Goal: Task Accomplishment & Management: Manage account settings

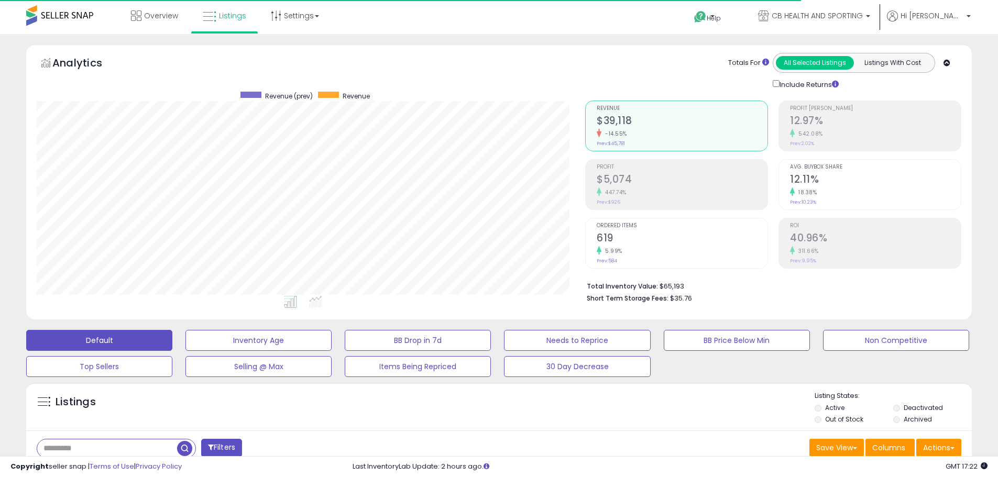
scroll to position [215, 548]
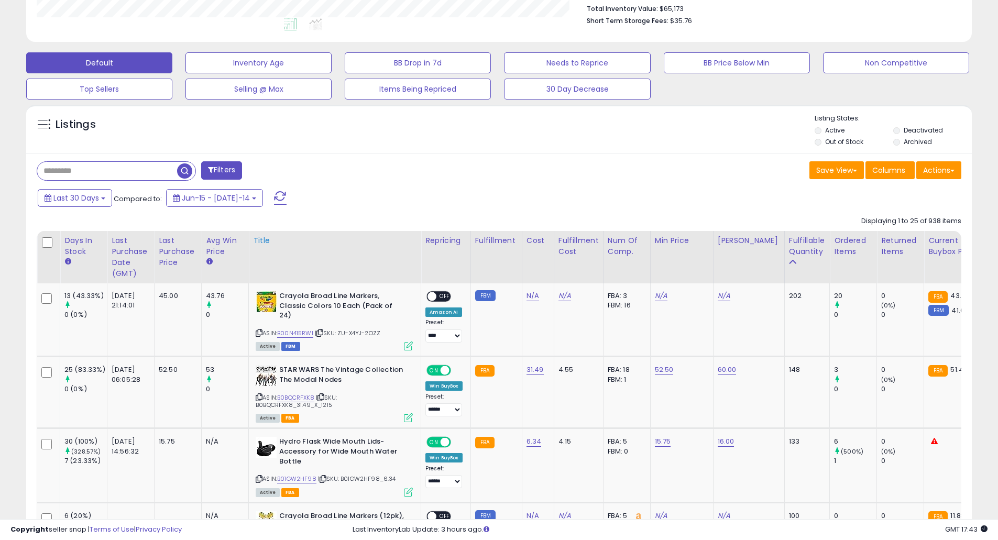
scroll to position [279, 0]
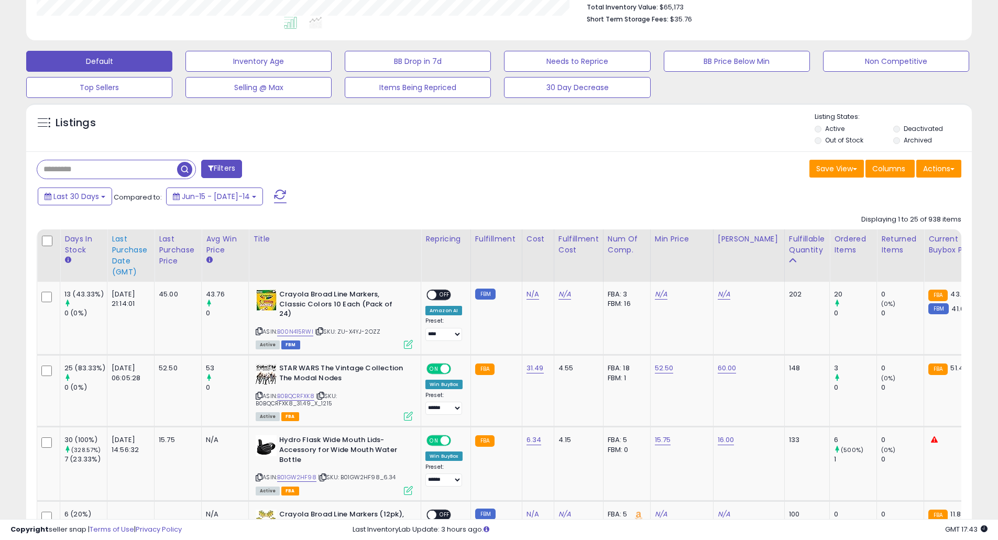
click at [136, 250] on div "Last Purchase Date (GMT)" at bounding box center [131, 256] width 38 height 44
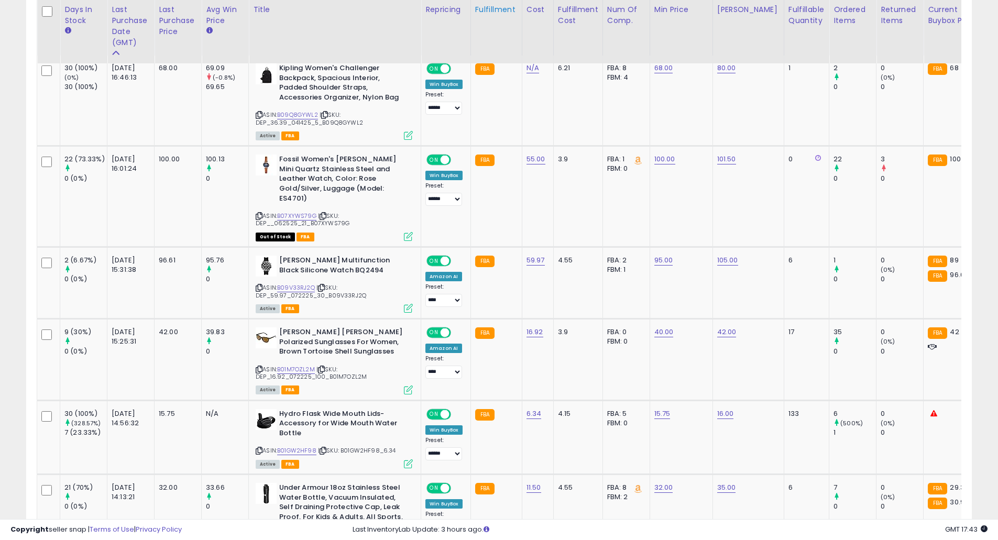
scroll to position [558, 0]
